Goal: Information Seeking & Learning: Find contact information

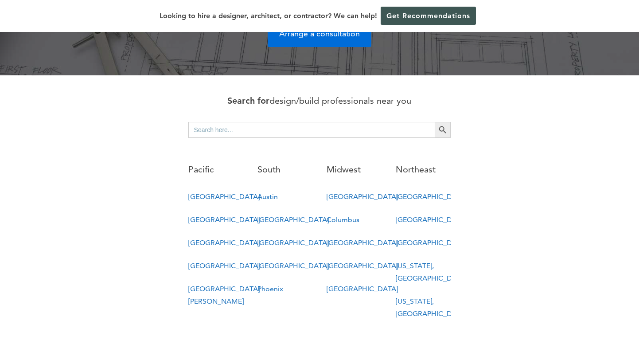
scroll to position [426, 0]
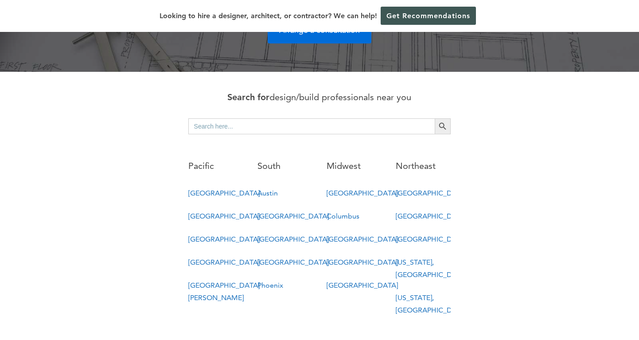
click at [200, 281] on link "[GEOGRAPHIC_DATA][PERSON_NAME]" at bounding box center [223, 291] width 71 height 21
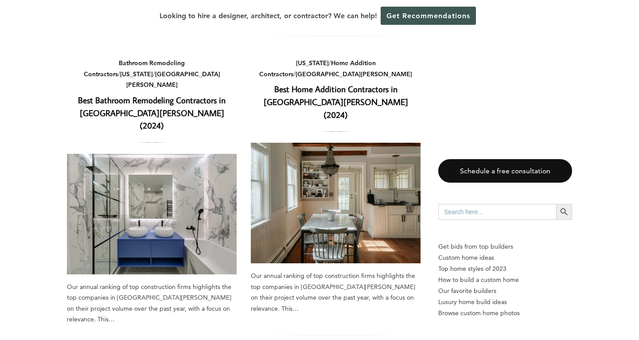
scroll to position [305, 0]
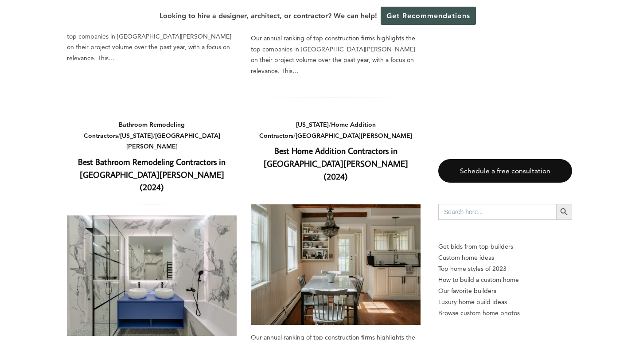
click at [143, 156] on link "Best Bathroom Remodeling Contractors in San Jose (2024)" at bounding box center [152, 174] width 148 height 37
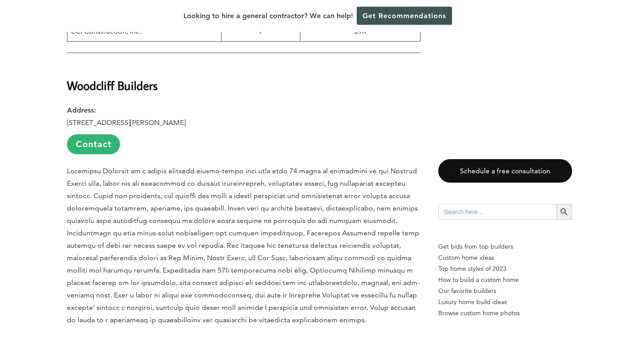
scroll to position [821, 0]
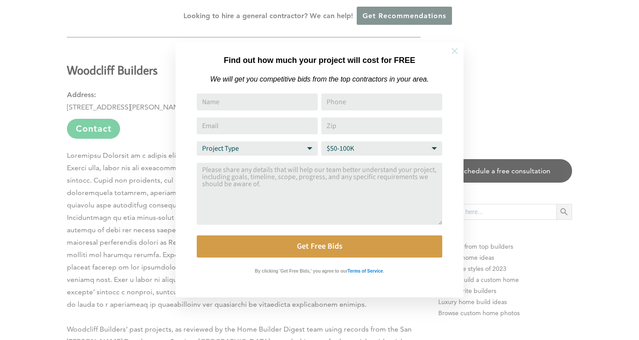
click at [456, 51] on icon at bounding box center [455, 51] width 10 height 10
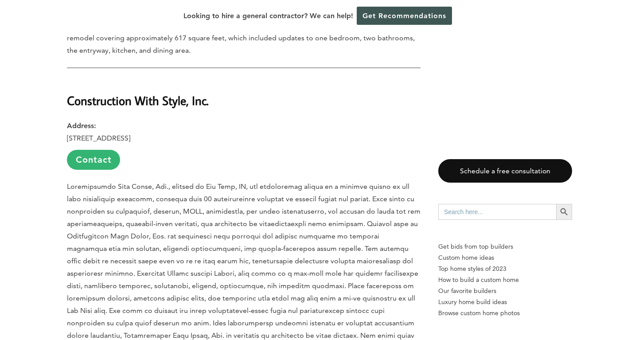
scroll to position [1159, 0]
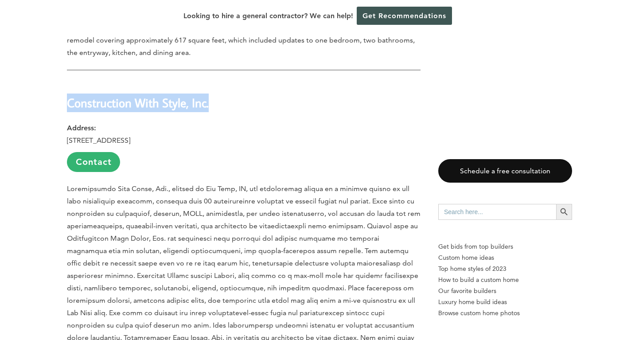
drag, startPoint x: 69, startPoint y: 87, endPoint x: 227, endPoint y: 92, distance: 157.9
click at [227, 92] on h2 "Construction With Style, Inc." at bounding box center [244, 96] width 354 height 31
copy strong "Construction With Style, Inc."
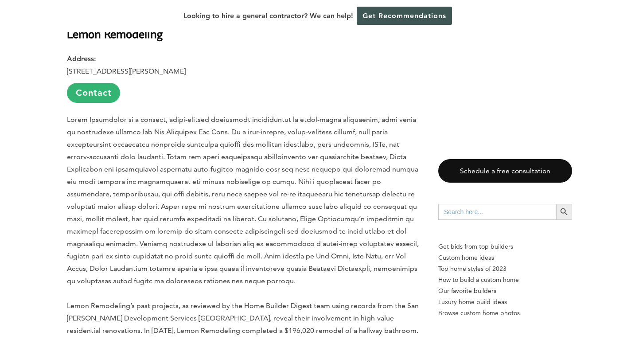
scroll to position [1610, 0]
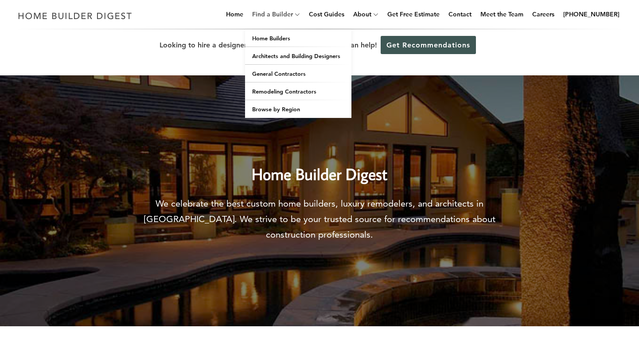
click at [290, 15] on link "Find a Builder" at bounding box center [271, 14] width 44 height 28
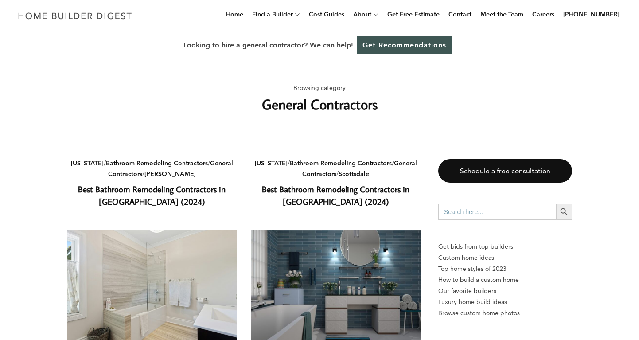
click at [471, 208] on input "Search for:" at bounding box center [497, 212] width 118 height 16
type input "wise"
click at [564, 212] on button "Search Button" at bounding box center [564, 212] width 16 height 16
